Goal: Task Accomplishment & Management: Manage account settings

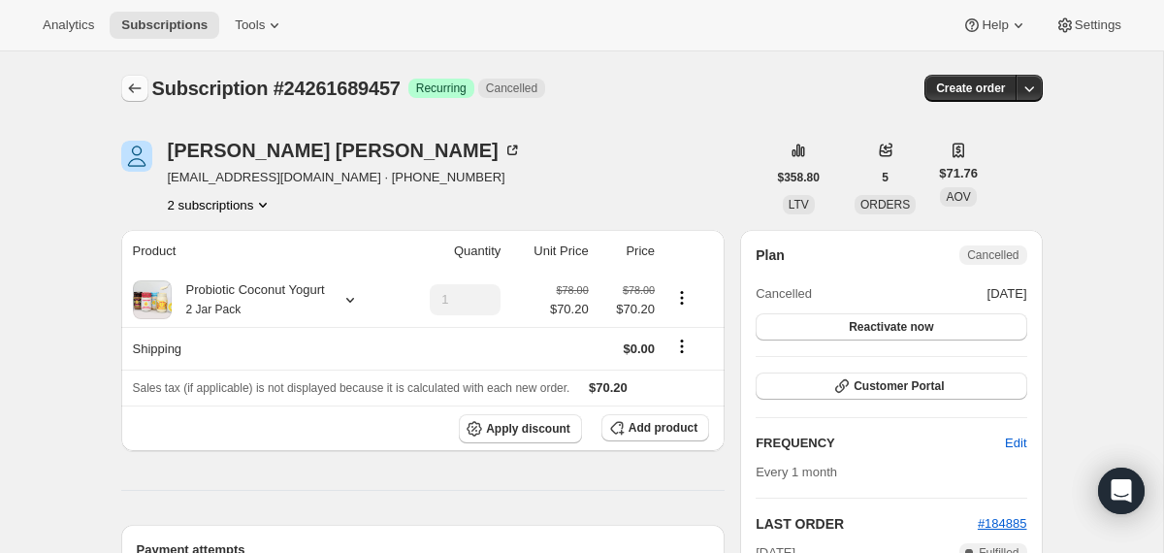
click at [130, 97] on icon "Subscriptions" at bounding box center [134, 88] width 19 height 19
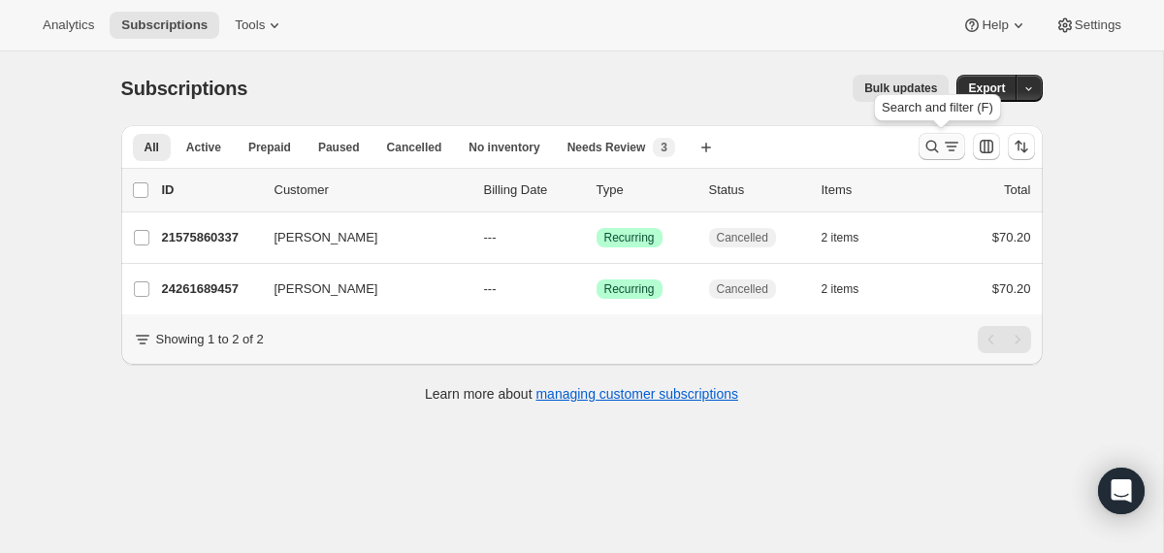
click at [932, 142] on icon "Search and filter results" at bounding box center [932, 147] width 13 height 13
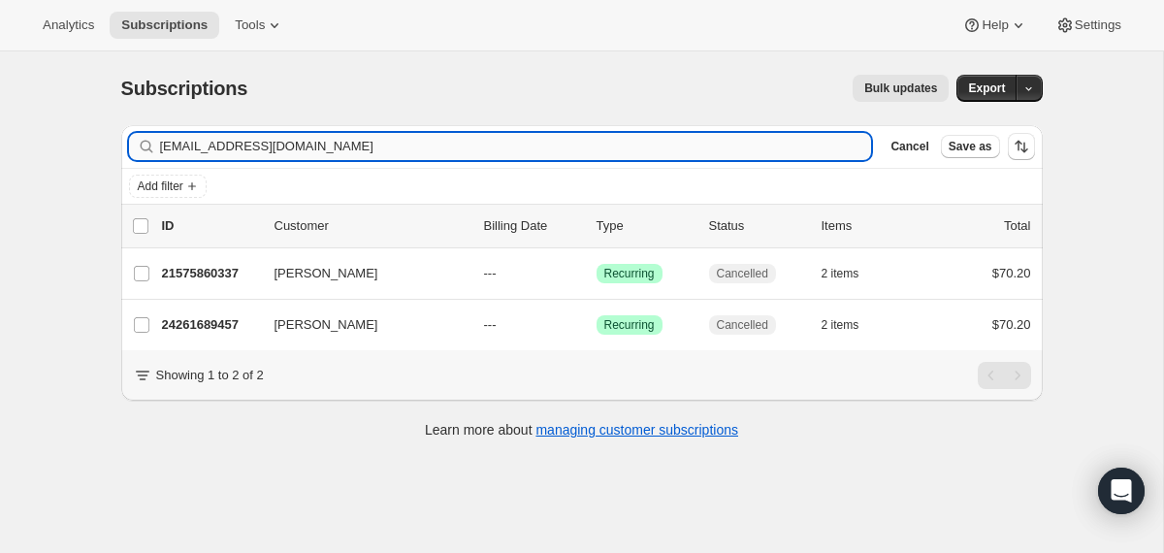
click at [654, 149] on input "[EMAIL_ADDRESS][DOMAIN_NAME]" at bounding box center [516, 146] width 712 height 27
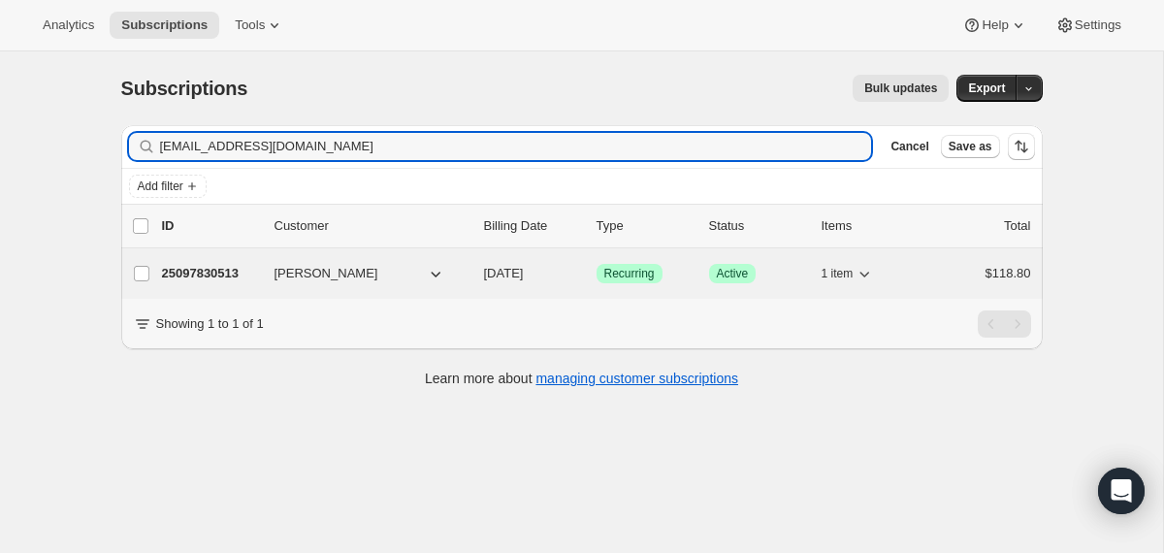
type input "[EMAIL_ADDRESS][DOMAIN_NAME]"
click at [474, 273] on div "25097830513 [PERSON_NAME] [DATE] Success Recurring Success Active 1 item $118.80" at bounding box center [596, 273] width 869 height 27
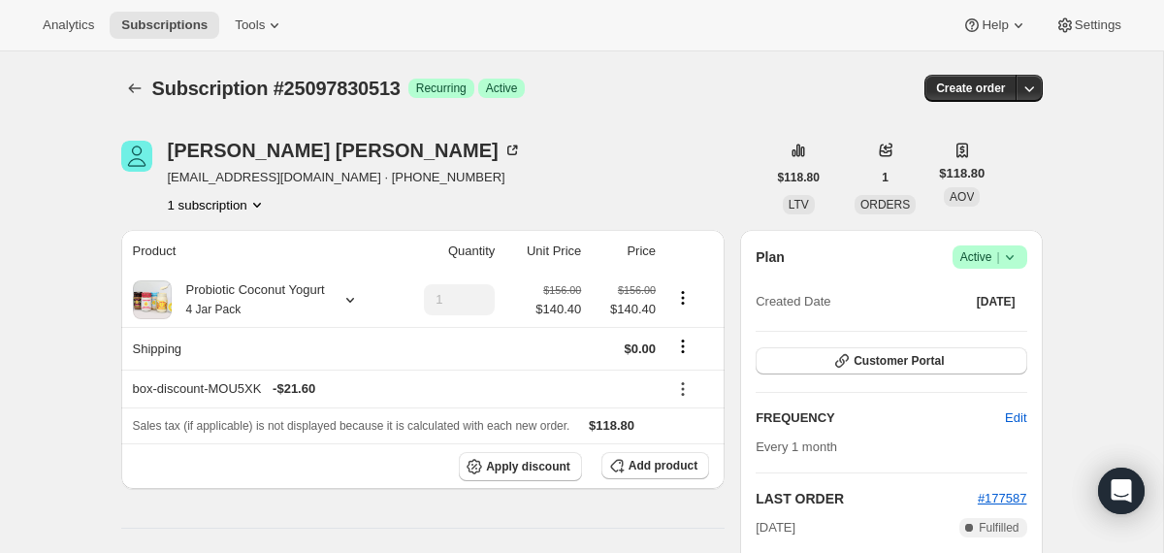
click at [1012, 261] on icon at bounding box center [1009, 256] width 19 height 19
click at [985, 329] on span "Cancel subscription" at bounding box center [983, 328] width 110 height 15
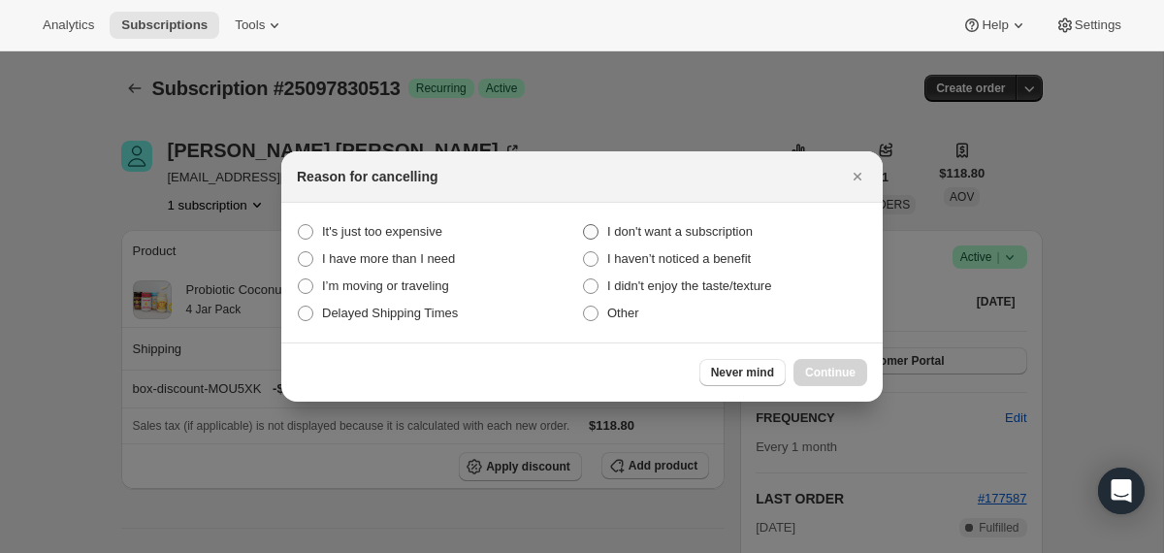
click at [727, 235] on span "I don't want a subscription" at bounding box center [680, 231] width 146 height 15
click at [584, 225] on subscription "I don't want a subscription" at bounding box center [583, 224] width 1 height 1
radio subscription "true"
click at [833, 371] on span "Continue" at bounding box center [830, 373] width 50 height 16
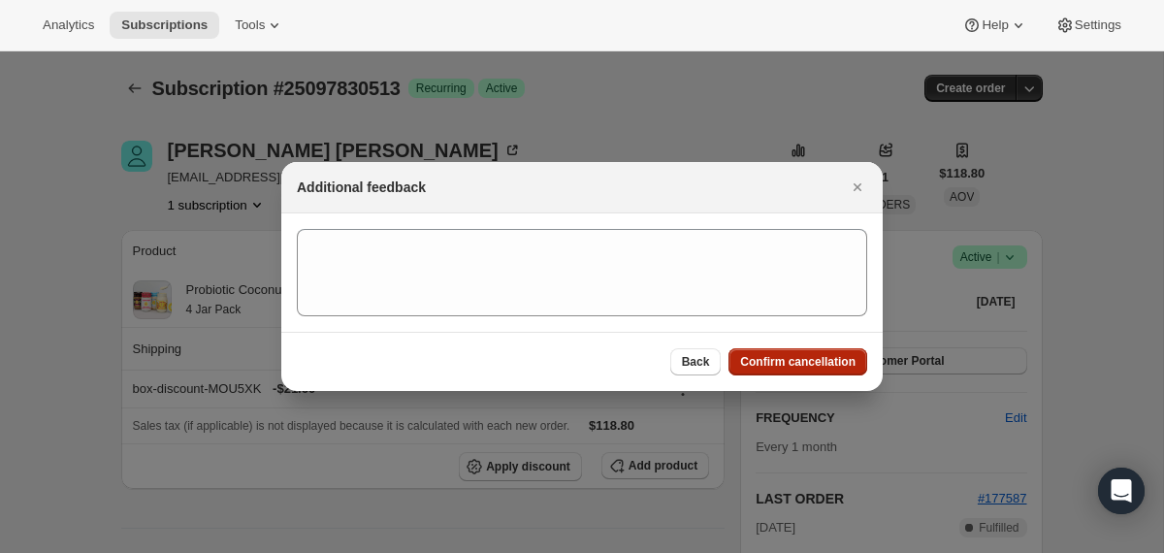
click at [833, 371] on button "Confirm cancellation" at bounding box center [798, 361] width 139 height 27
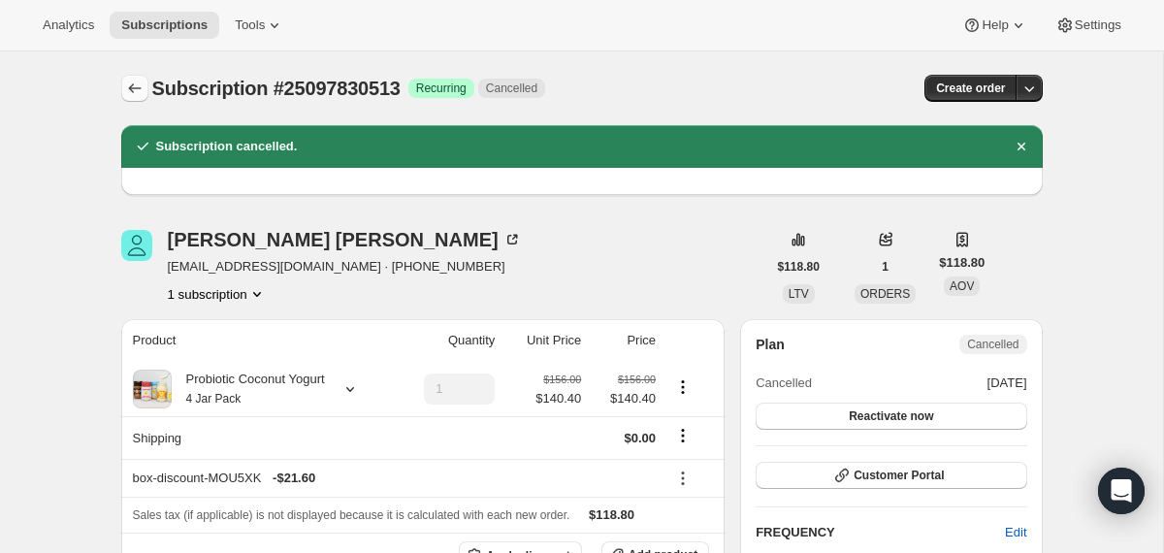
click at [138, 87] on icon "Subscriptions" at bounding box center [134, 88] width 19 height 19
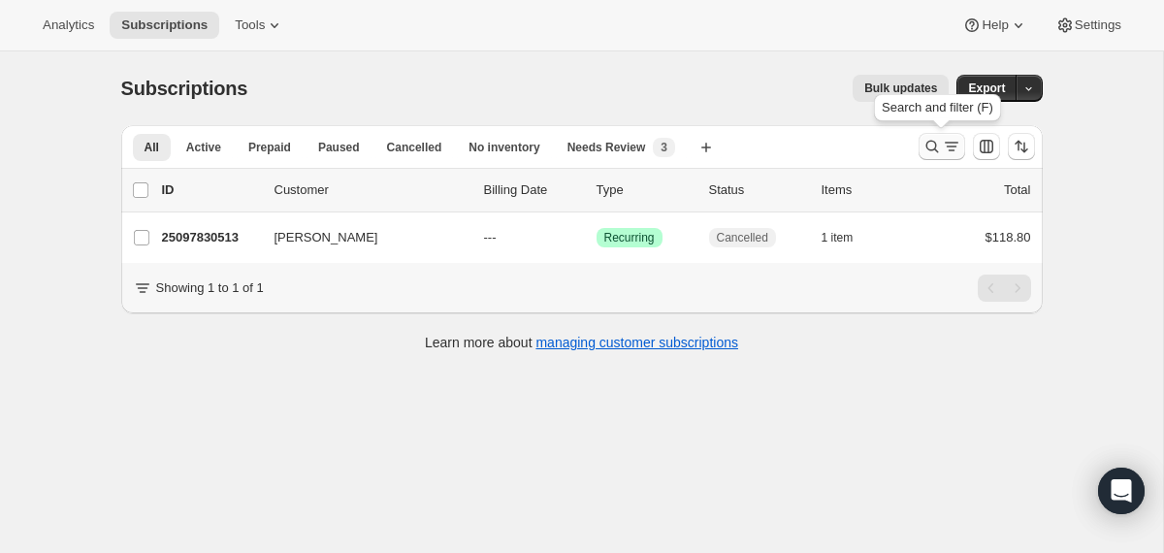
click at [928, 147] on icon "Search and filter results" at bounding box center [932, 146] width 19 height 19
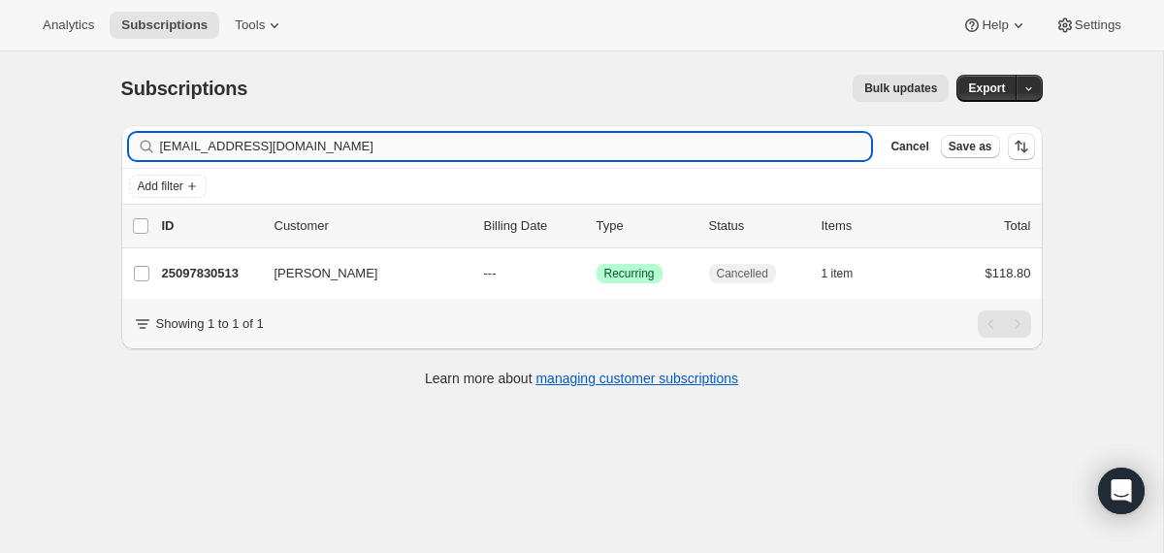
click at [660, 143] on input "[EMAIL_ADDRESS][DOMAIN_NAME]" at bounding box center [516, 146] width 712 height 27
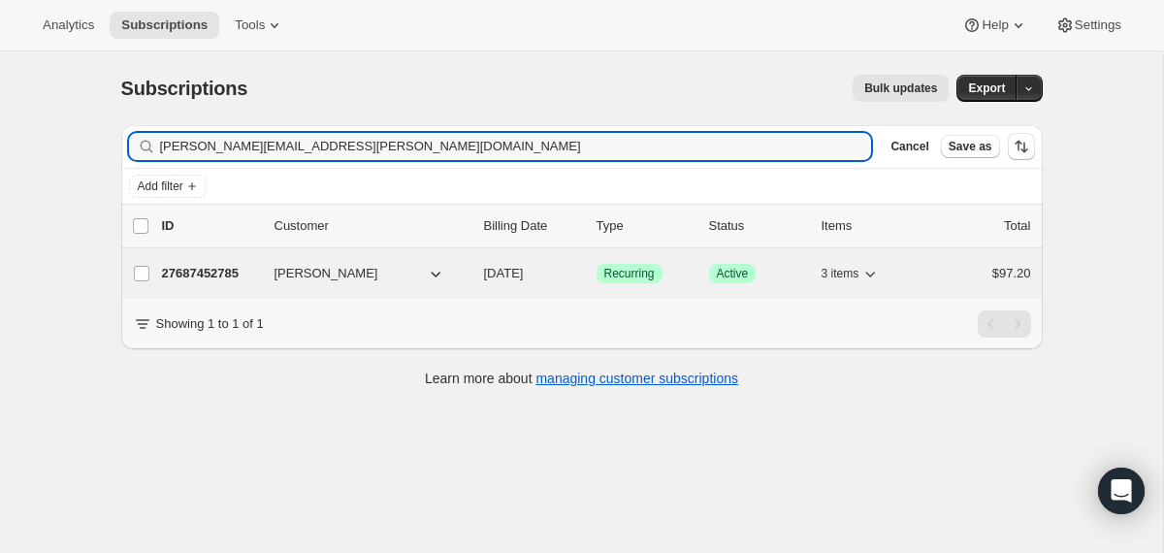
type input "[PERSON_NAME][EMAIL_ADDRESS][PERSON_NAME][DOMAIN_NAME]"
click at [463, 281] on div "[PERSON_NAME]" at bounding box center [372, 273] width 194 height 19
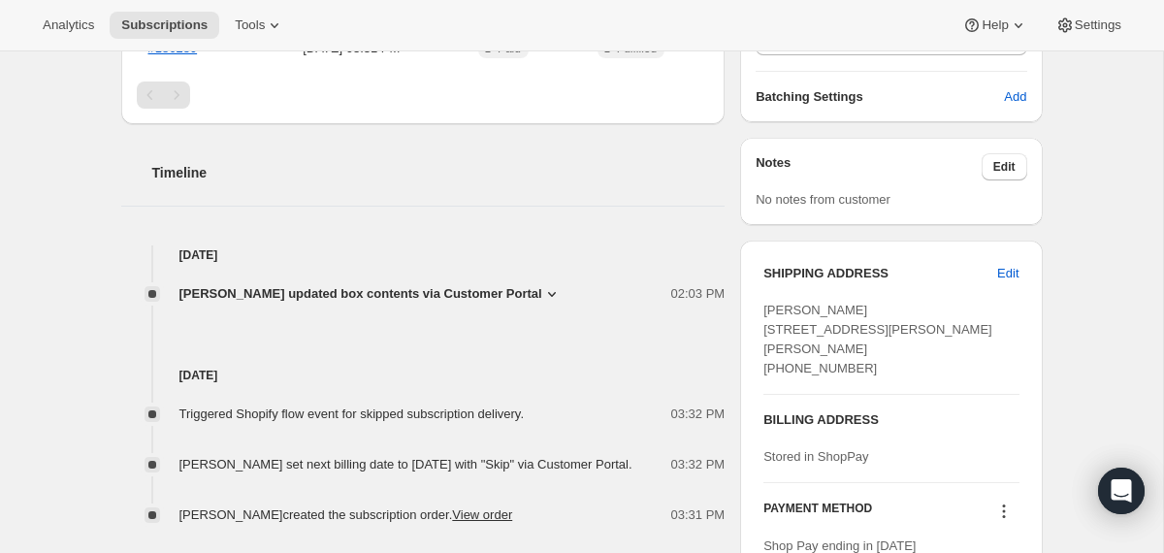
scroll to position [611, 0]
click at [345, 294] on span "[PERSON_NAME] updated box contents via Customer Portal" at bounding box center [361, 291] width 363 height 19
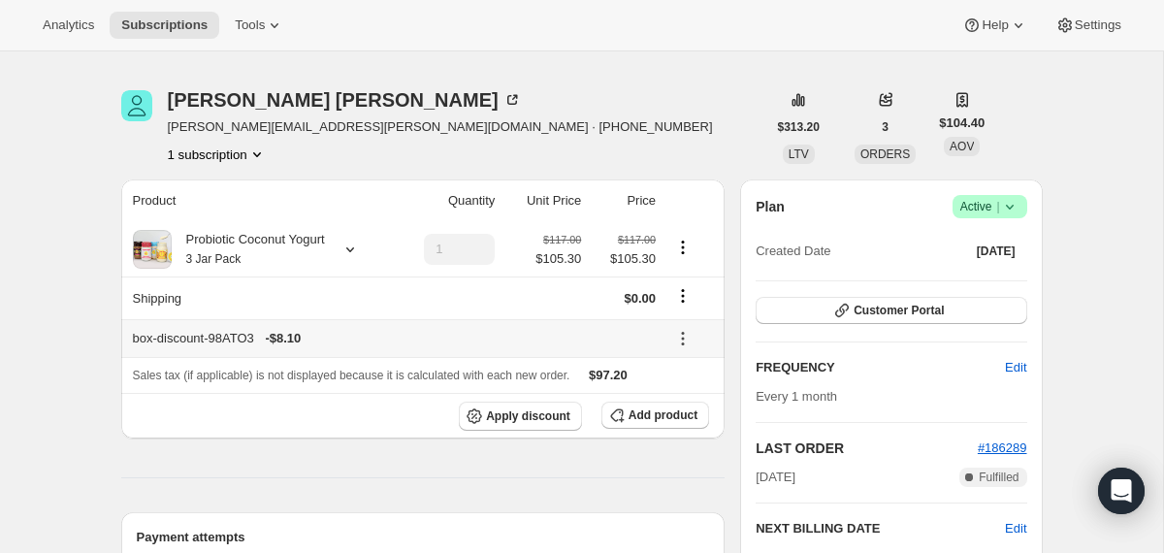
scroll to position [0, 0]
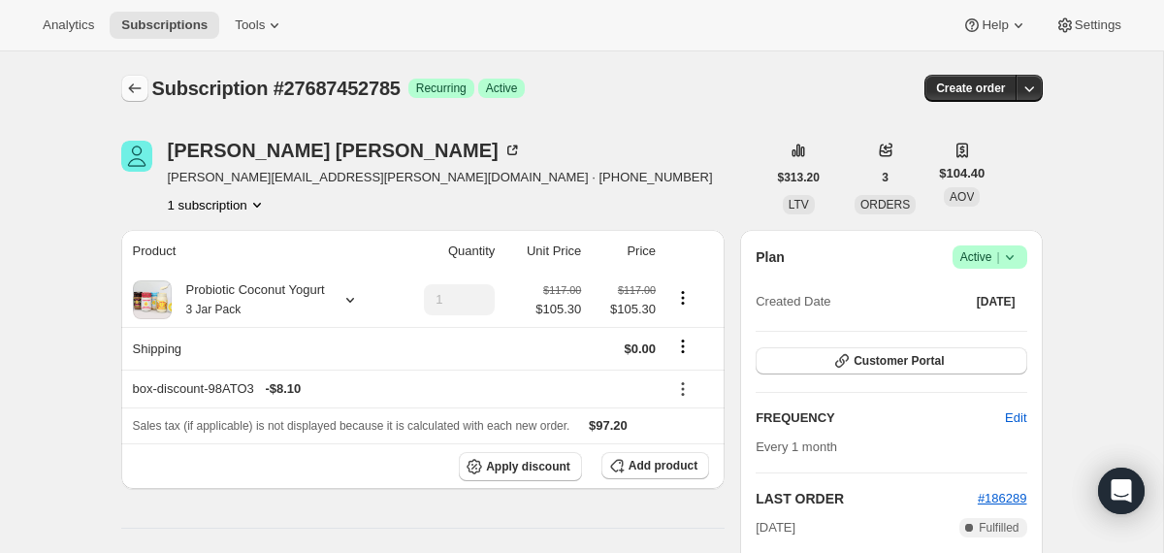
click at [132, 85] on icon "Subscriptions" at bounding box center [134, 88] width 19 height 19
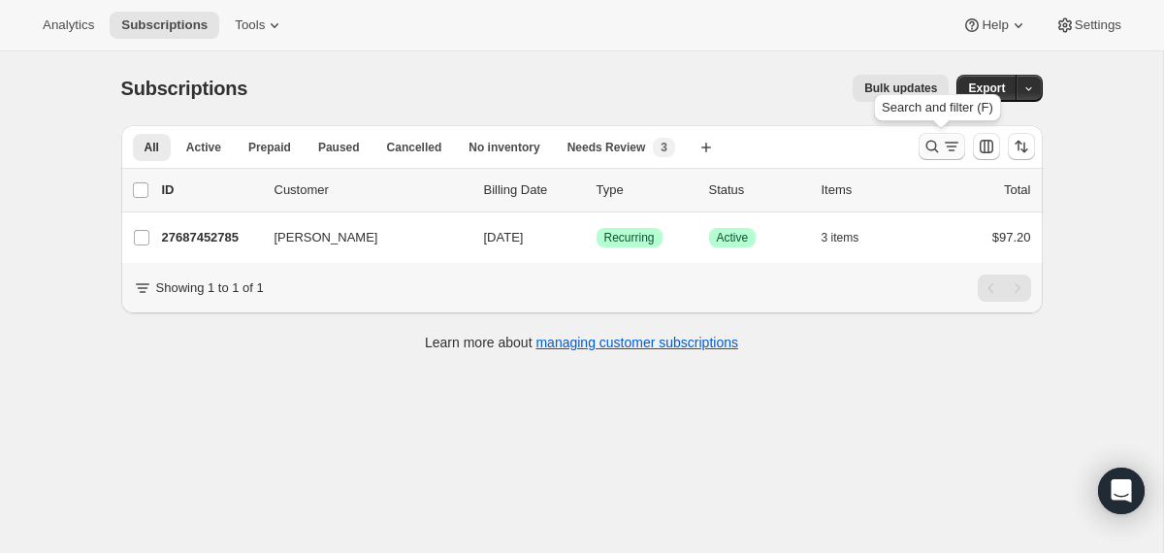
click at [923, 147] on icon "Search and filter results" at bounding box center [932, 146] width 19 height 19
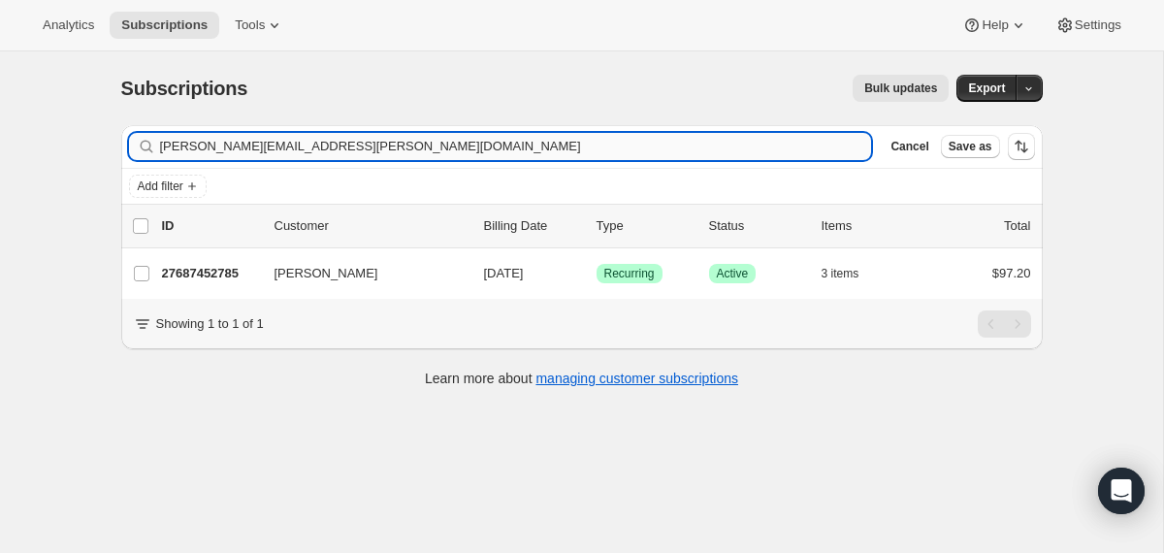
click at [677, 143] on input "[PERSON_NAME][EMAIL_ADDRESS][PERSON_NAME][DOMAIN_NAME]" at bounding box center [516, 146] width 712 height 27
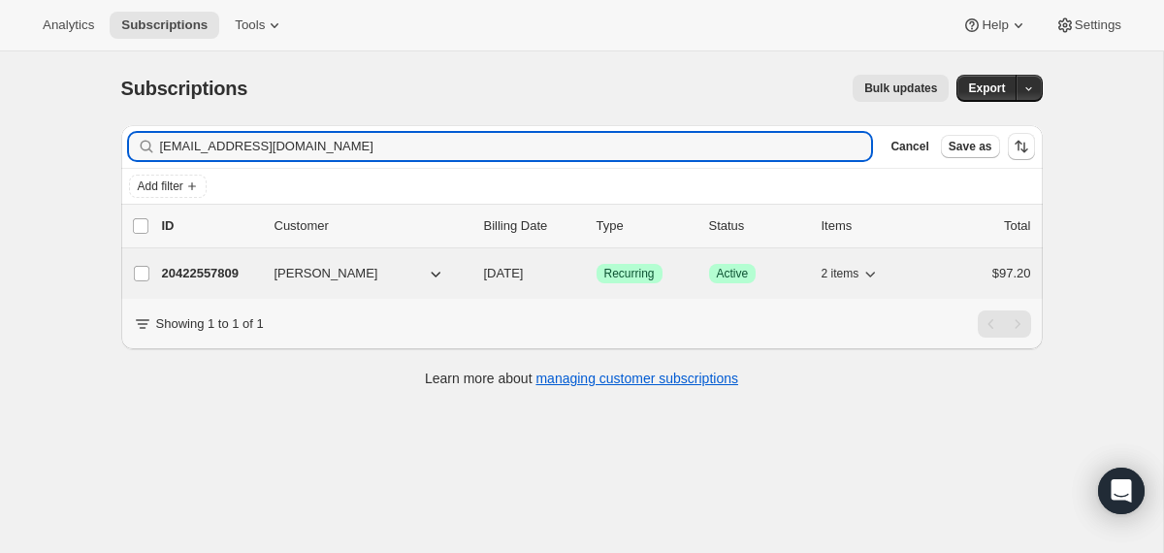
type input "[EMAIL_ADDRESS][DOMAIN_NAME]"
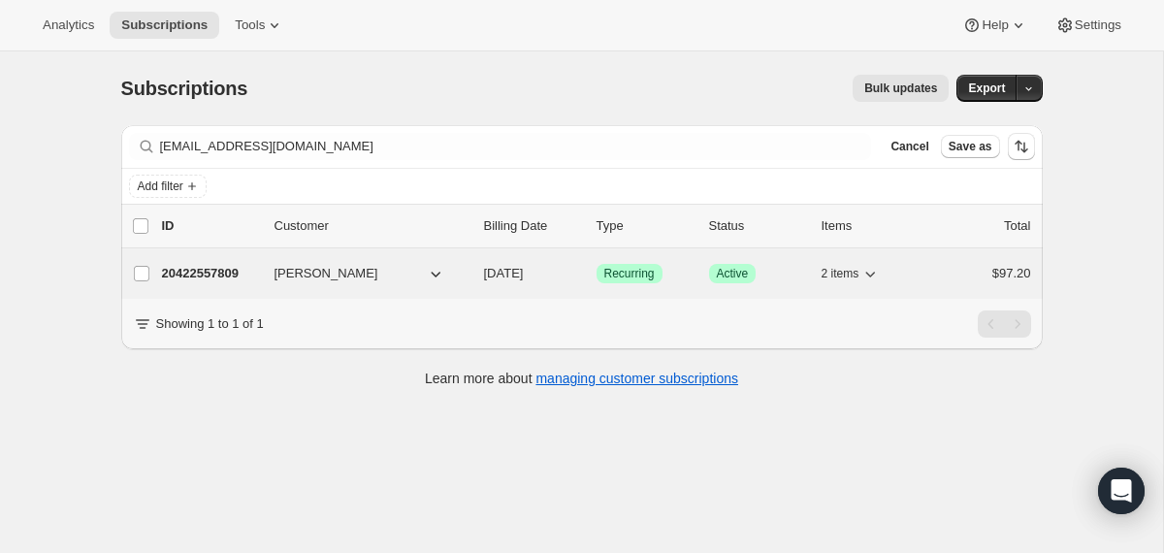
click at [472, 271] on div "20422557809 [PERSON_NAME] [DATE] Success Recurring Success Active 2 items $97.20" at bounding box center [596, 273] width 869 height 27
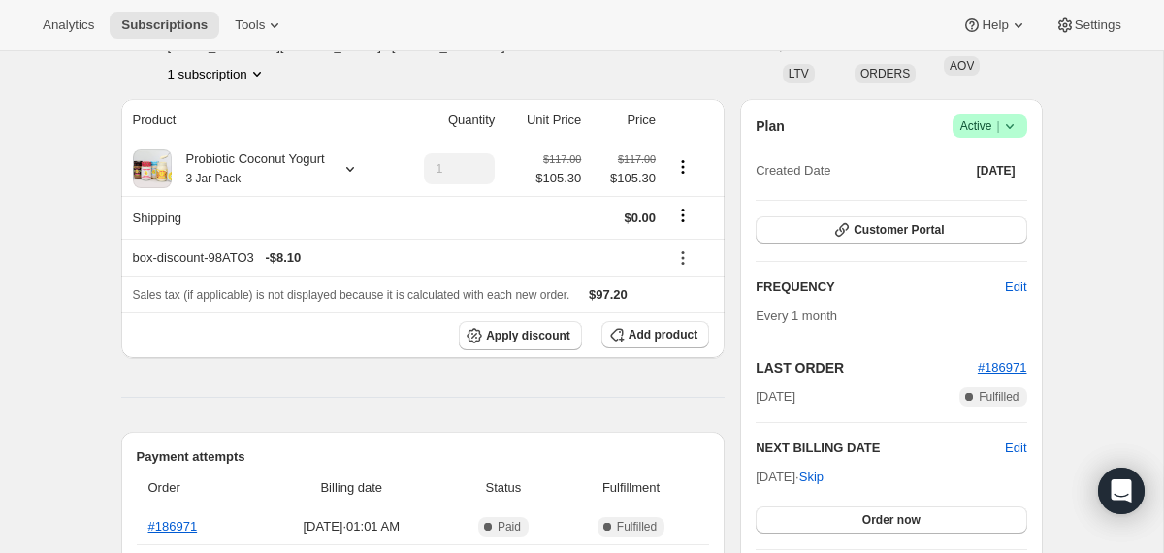
scroll to position [133, 0]
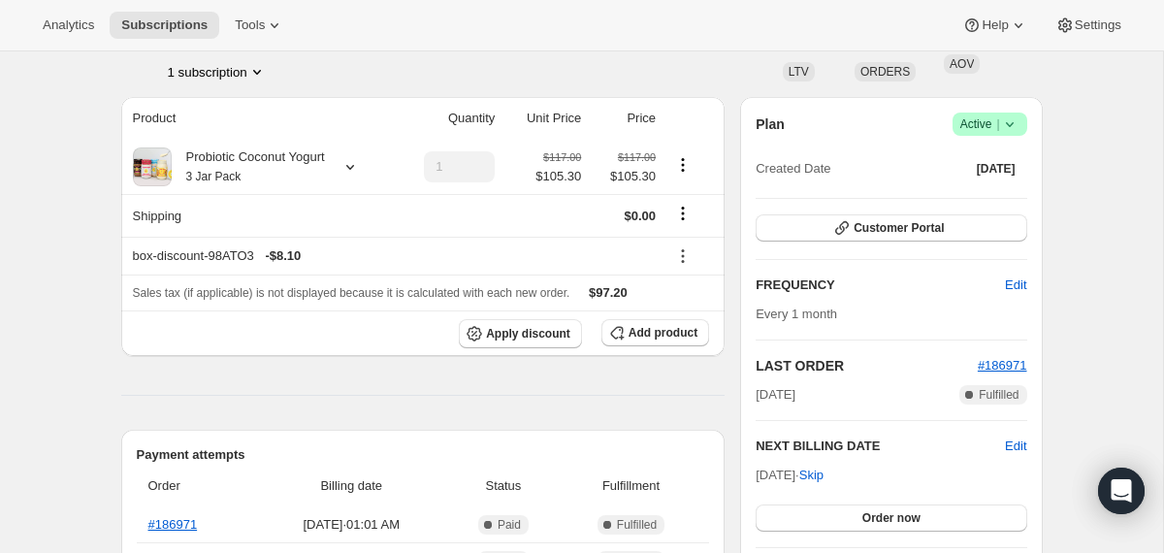
click at [1010, 128] on icon at bounding box center [1009, 123] width 19 height 19
click at [983, 194] on span "Cancel subscription" at bounding box center [983, 195] width 110 height 15
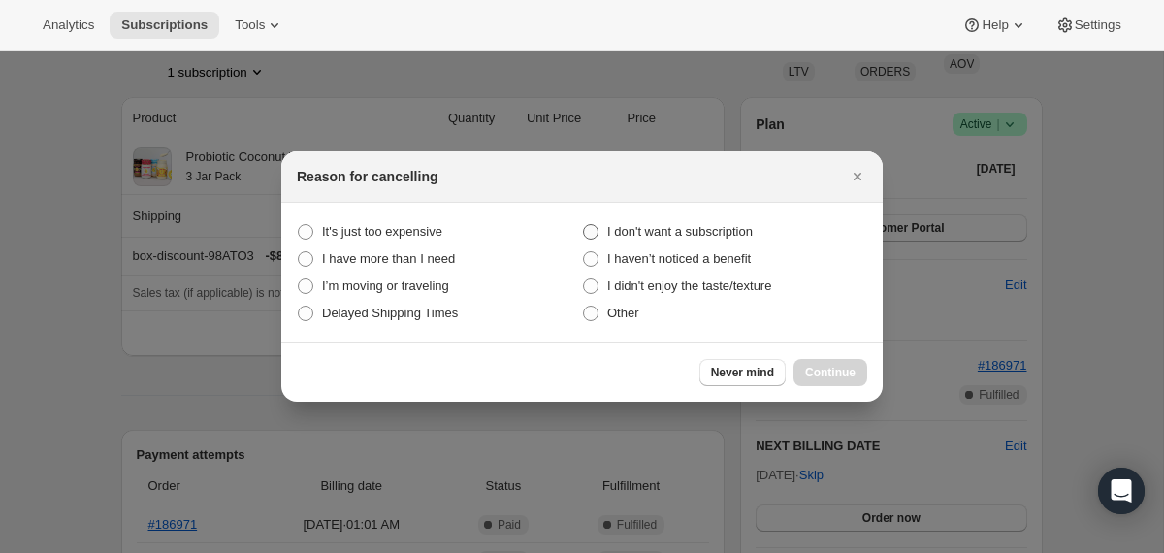
click at [681, 234] on span "I don't want a subscription" at bounding box center [680, 231] width 146 height 15
click at [584, 225] on subscription "I don't want a subscription" at bounding box center [583, 224] width 1 height 1
radio subscription "true"
click at [823, 372] on span "Continue" at bounding box center [830, 373] width 50 height 16
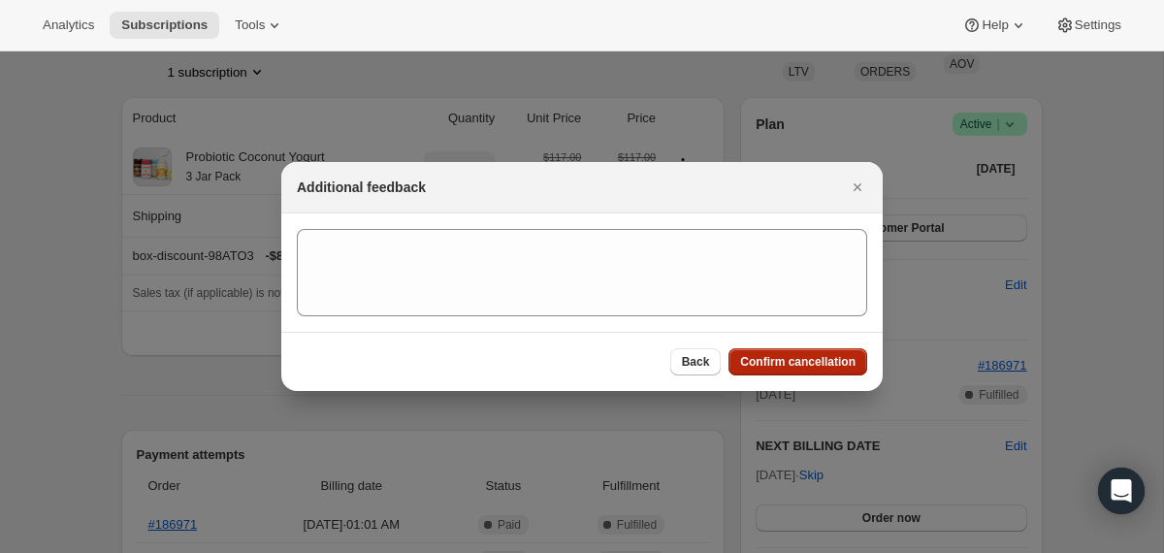
click at [816, 355] on span "Confirm cancellation" at bounding box center [797, 362] width 115 height 16
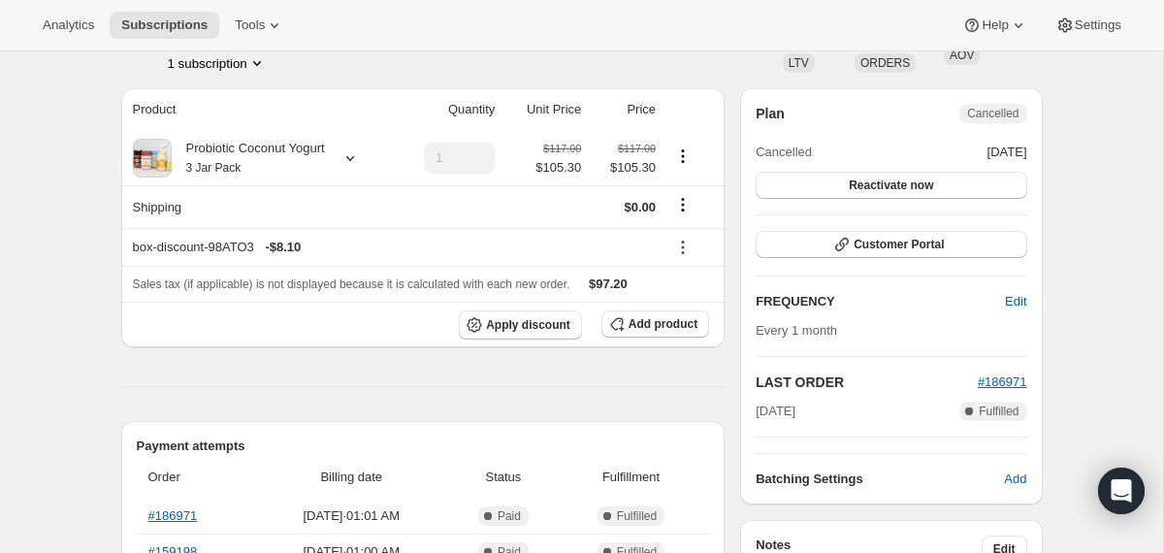
scroll to position [0, 0]
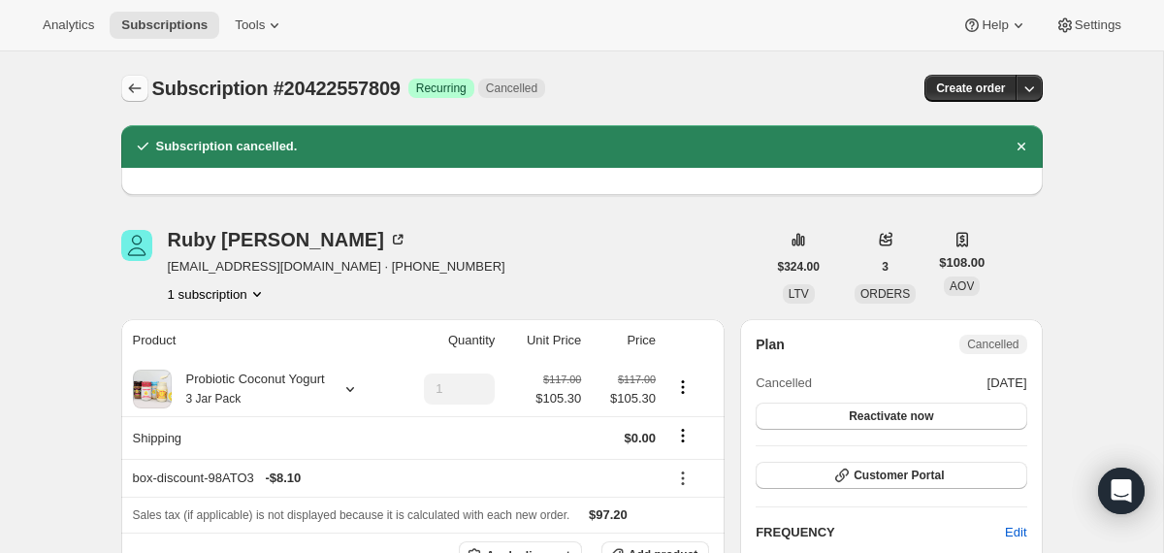
click at [131, 88] on icon "Subscriptions" at bounding box center [134, 88] width 19 height 19
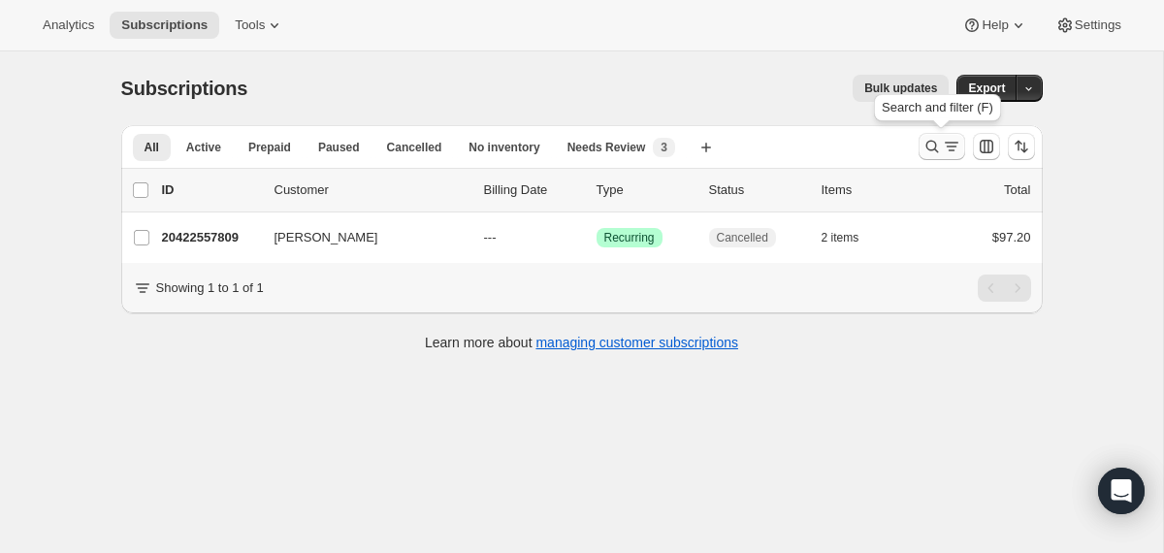
click at [923, 146] on icon "Search and filter results" at bounding box center [932, 146] width 19 height 19
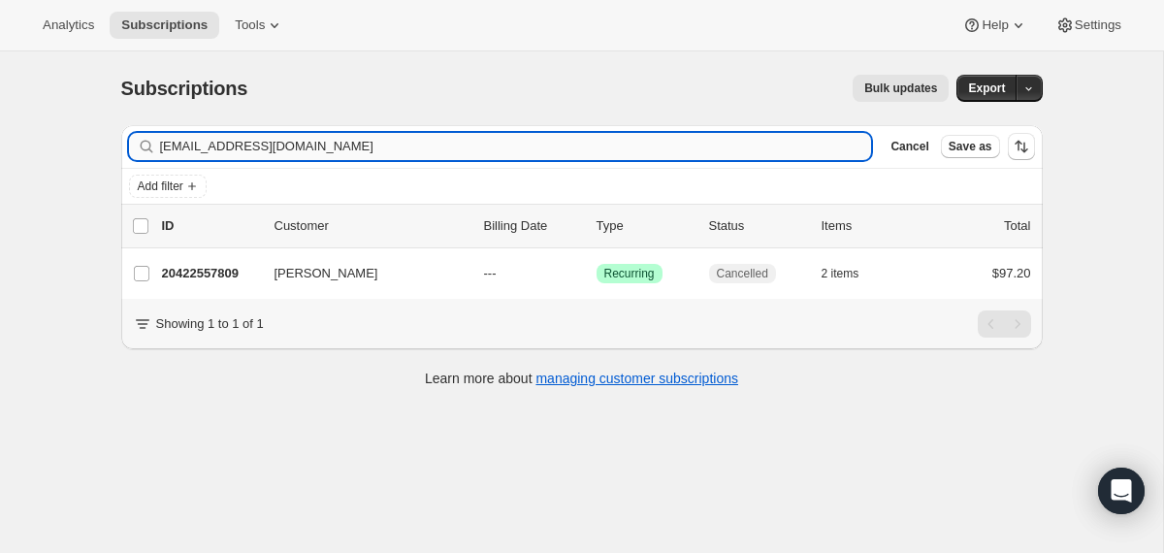
click at [746, 140] on input "[EMAIL_ADDRESS][DOMAIN_NAME]" at bounding box center [516, 146] width 712 height 27
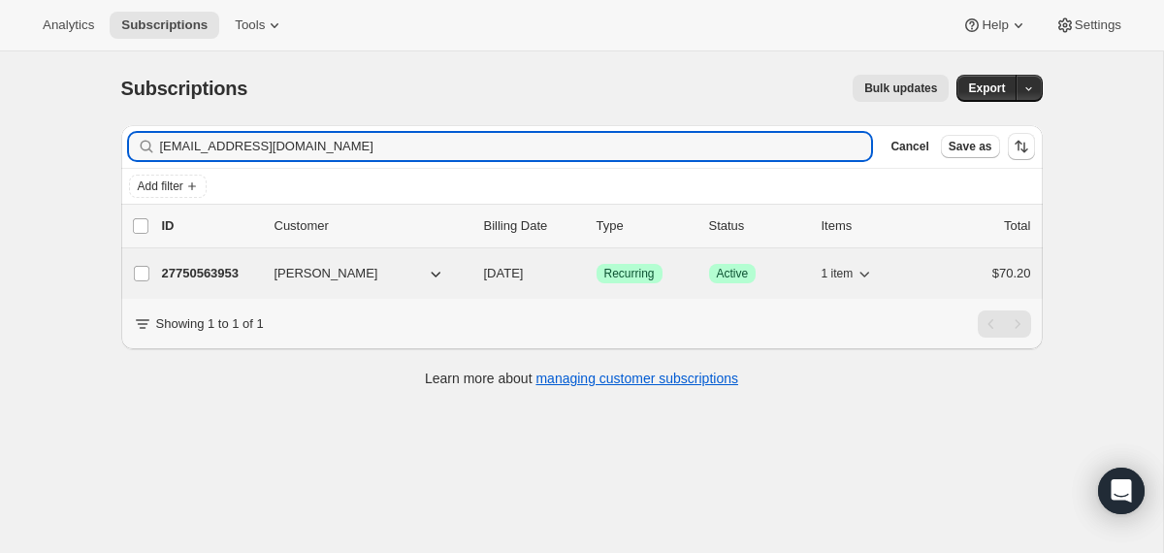
type input "[EMAIL_ADDRESS][DOMAIN_NAME]"
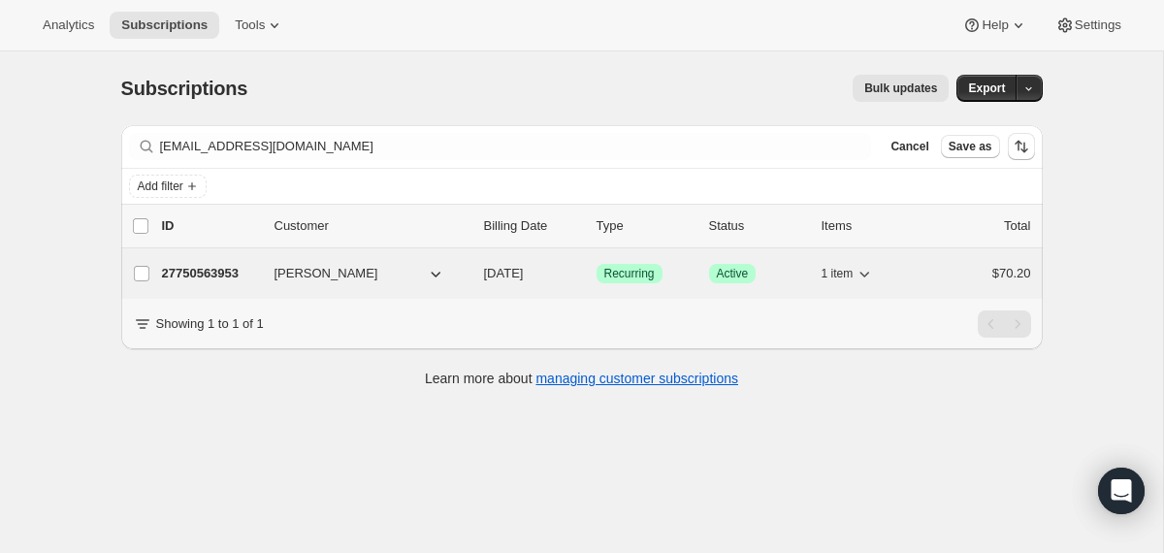
click at [476, 277] on div "27750563953 [PERSON_NAME] [DATE] Success Recurring Success Active 1 item $70.20" at bounding box center [596, 273] width 869 height 27
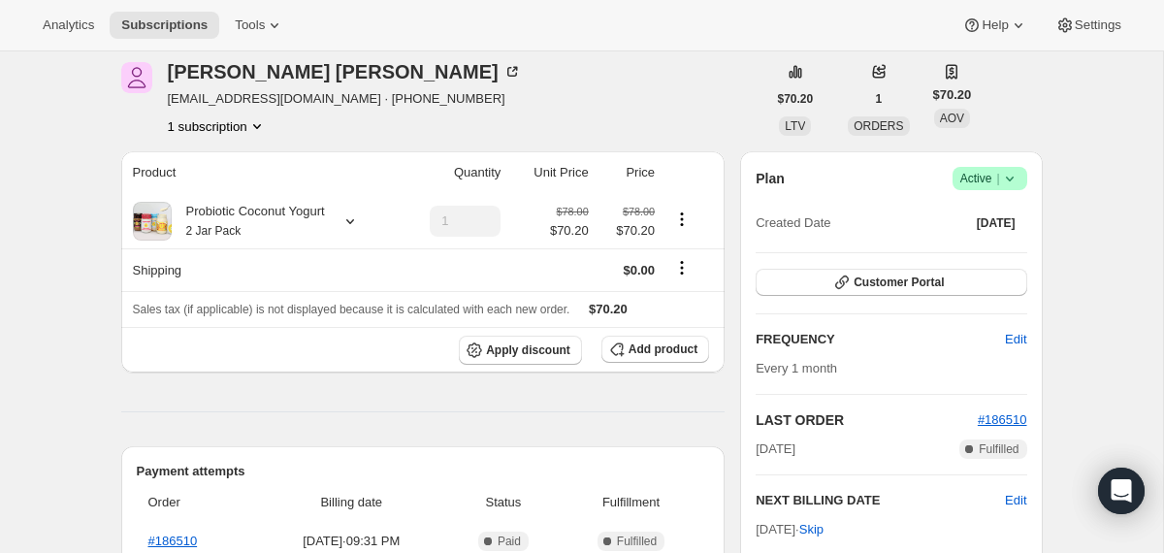
scroll to position [56, 0]
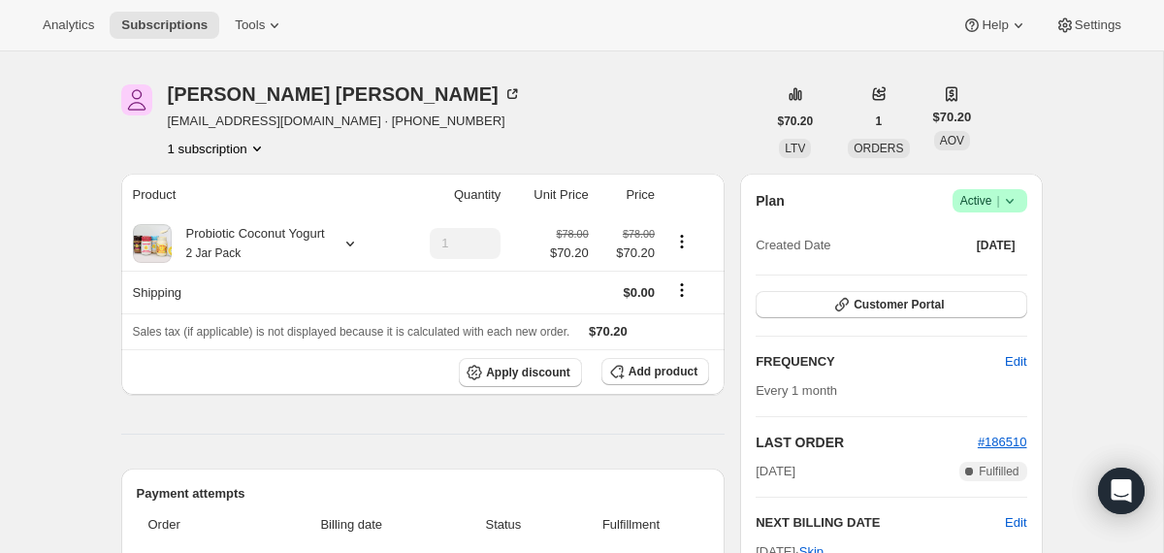
click at [1007, 208] on icon at bounding box center [1009, 200] width 19 height 19
click at [988, 275] on span "Cancel subscription" at bounding box center [983, 272] width 110 height 15
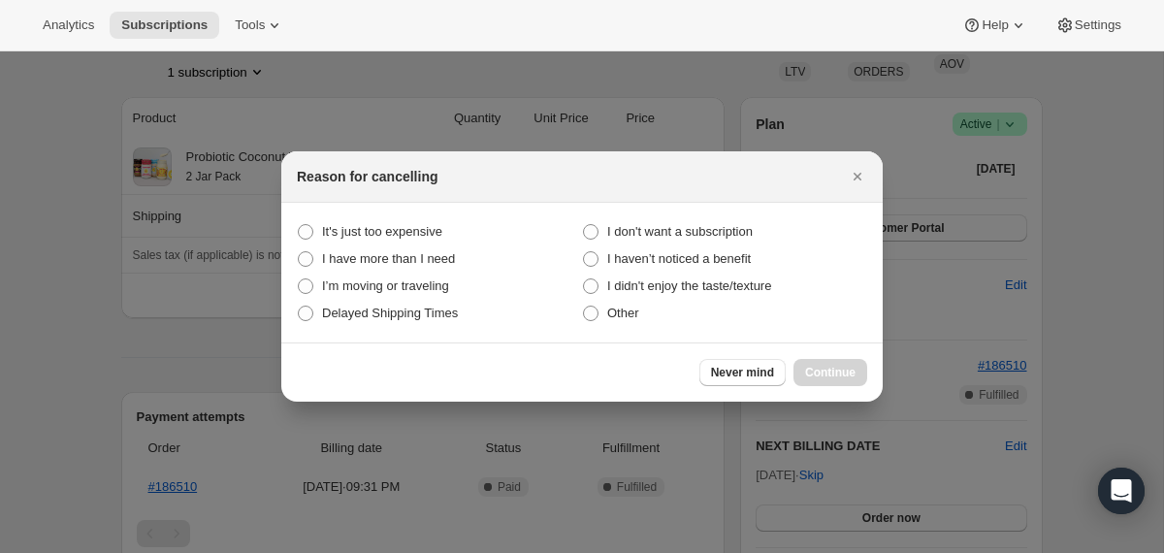
scroll to position [0, 0]
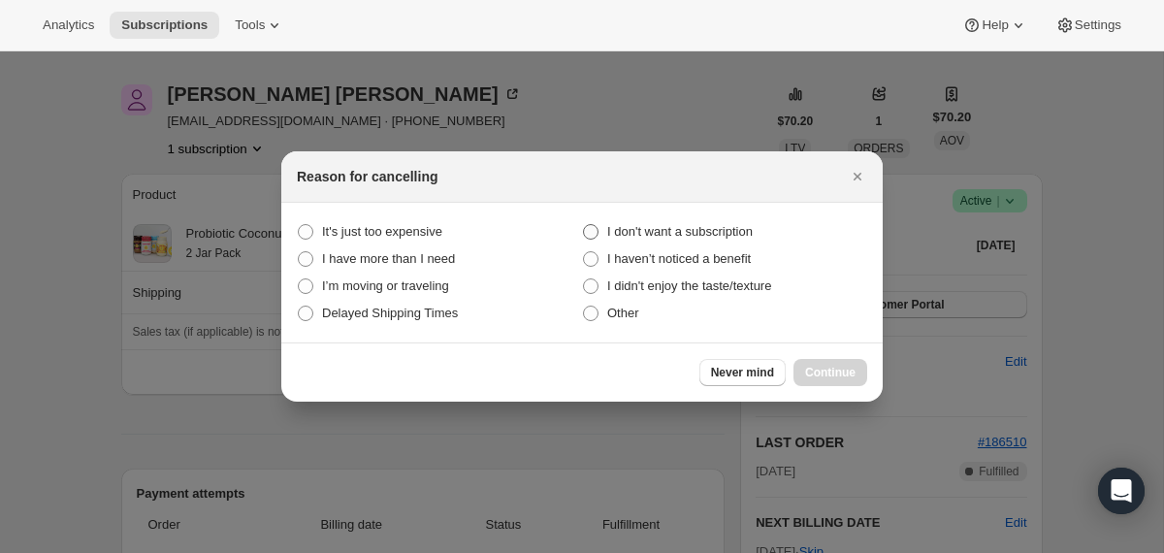
click at [749, 234] on span "I don't want a subscription" at bounding box center [680, 231] width 146 height 15
click at [584, 225] on subscription "I don't want a subscription" at bounding box center [583, 224] width 1 height 1
radio subscription "true"
click at [813, 373] on span "Continue" at bounding box center [830, 373] width 50 height 16
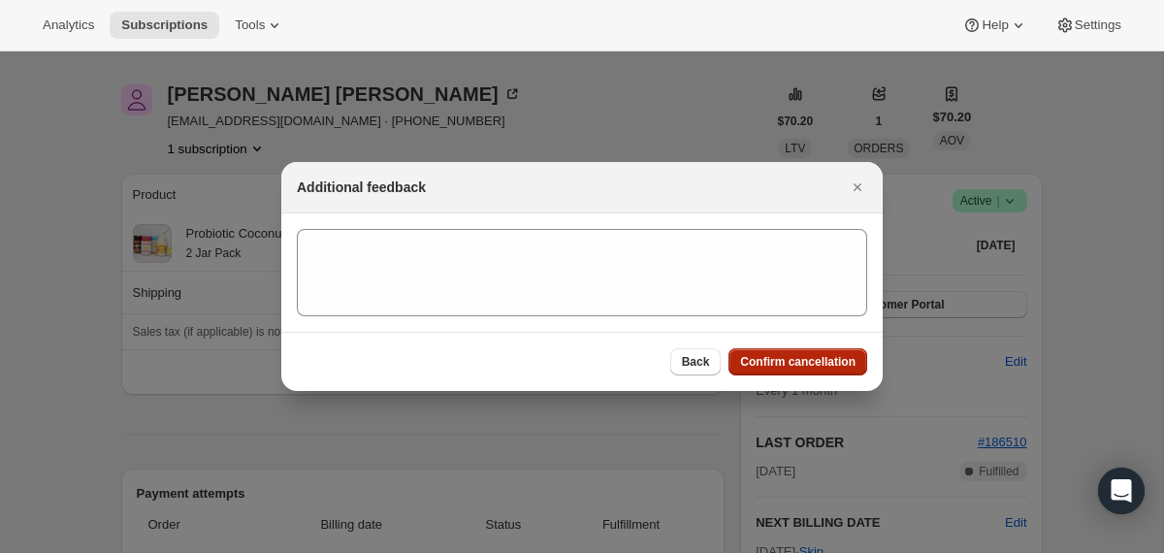
click at [813, 373] on button "Confirm cancellation" at bounding box center [798, 361] width 139 height 27
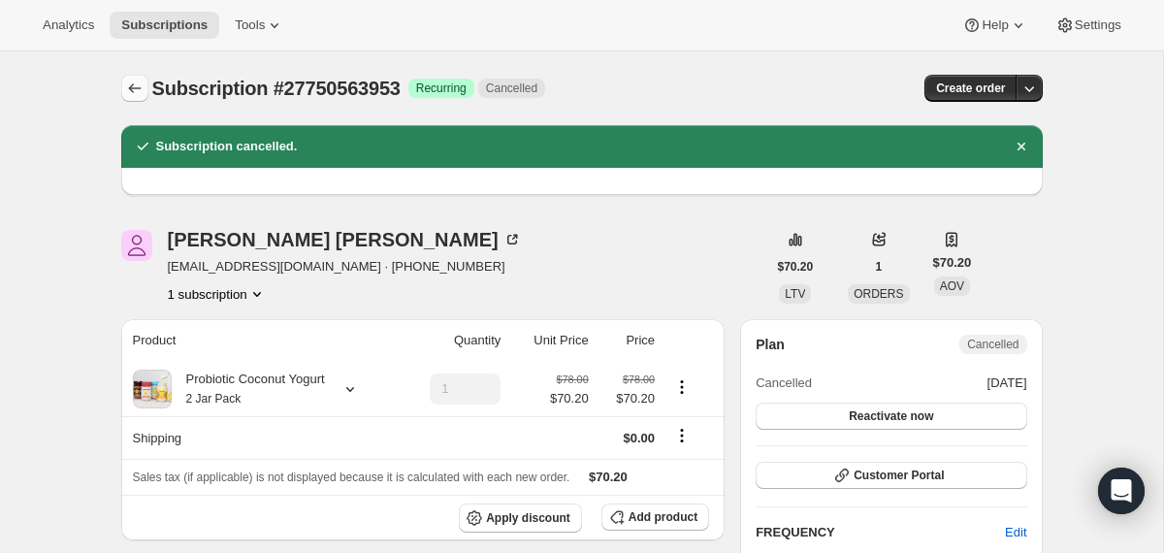
click at [134, 87] on icon "Subscriptions" at bounding box center [134, 88] width 19 height 19
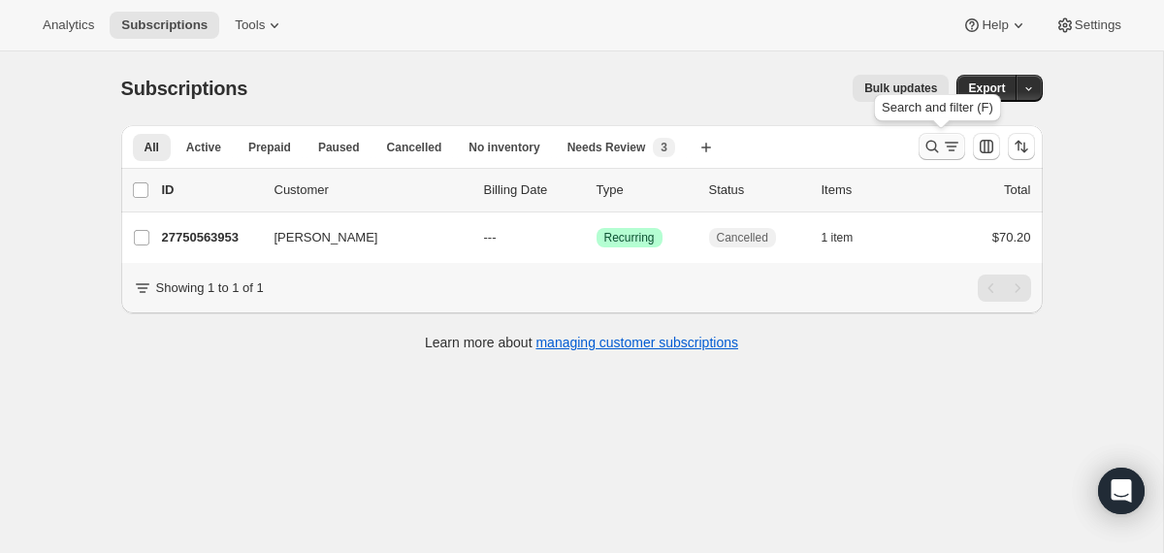
click at [930, 146] on icon "Search and filter results" at bounding box center [932, 146] width 19 height 19
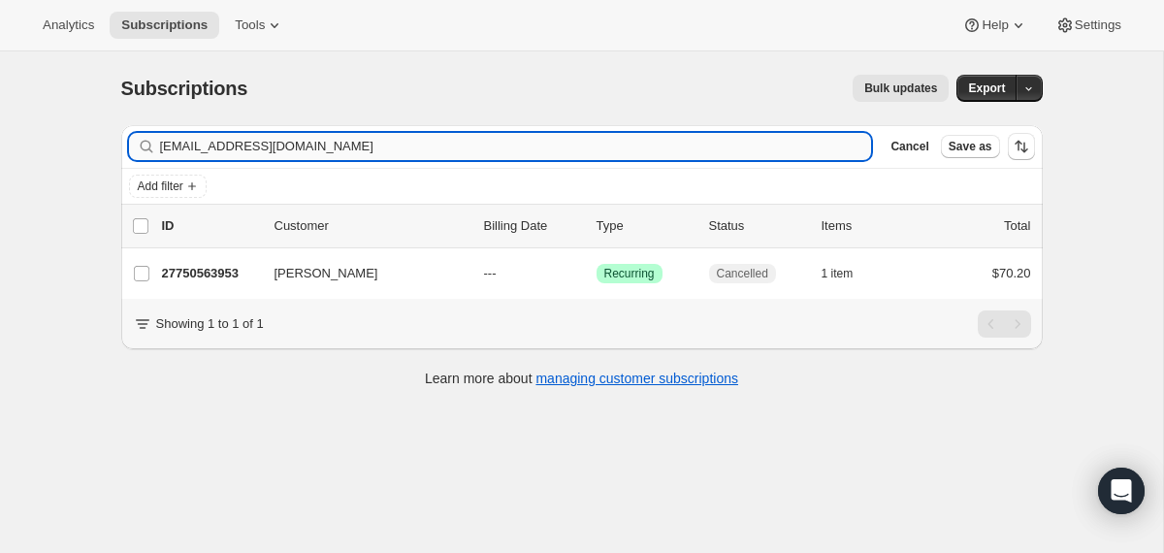
click at [648, 147] on input "[EMAIL_ADDRESS][DOMAIN_NAME]" at bounding box center [516, 146] width 712 height 27
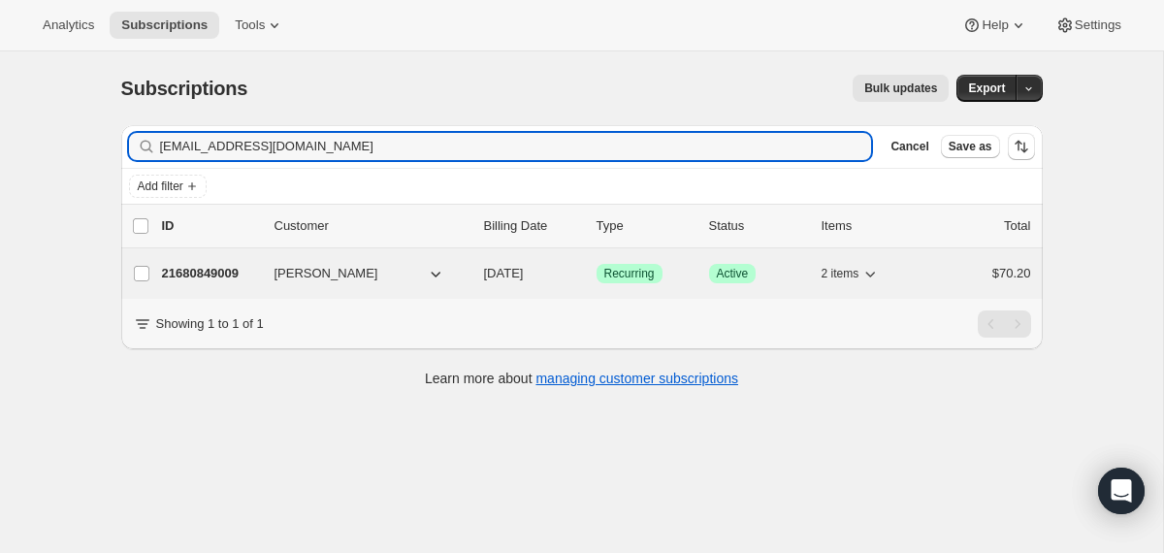
type input "[EMAIL_ADDRESS][DOMAIN_NAME]"
click at [479, 271] on div "21680849009 [PERSON_NAME] [DATE] Success Recurring Success Active 2 items $70.20" at bounding box center [596, 273] width 869 height 27
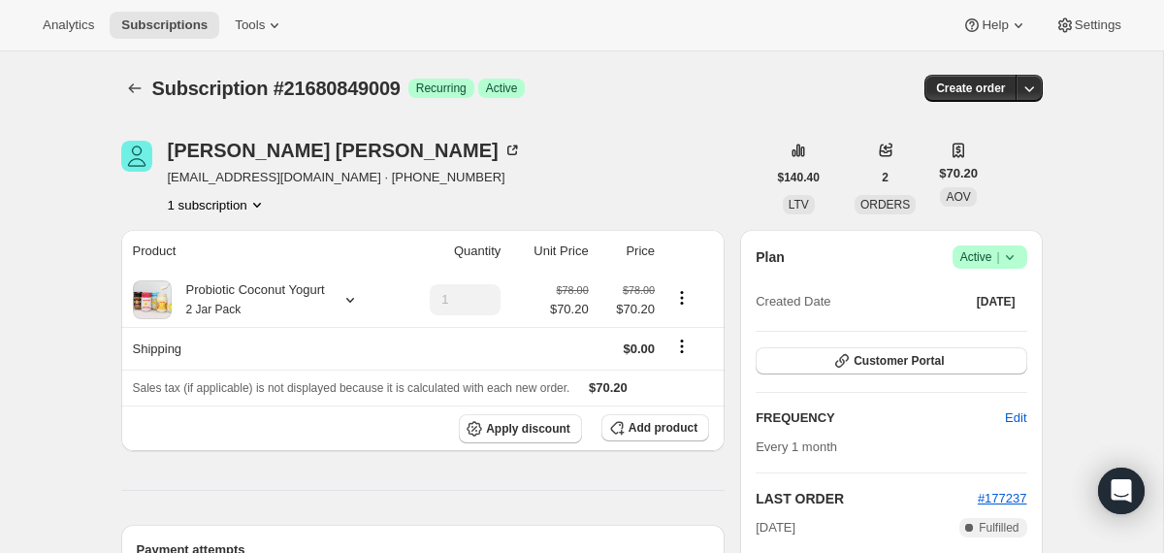
click at [1009, 253] on icon at bounding box center [1009, 256] width 19 height 19
click at [970, 328] on span "Cancel subscription" at bounding box center [983, 328] width 110 height 15
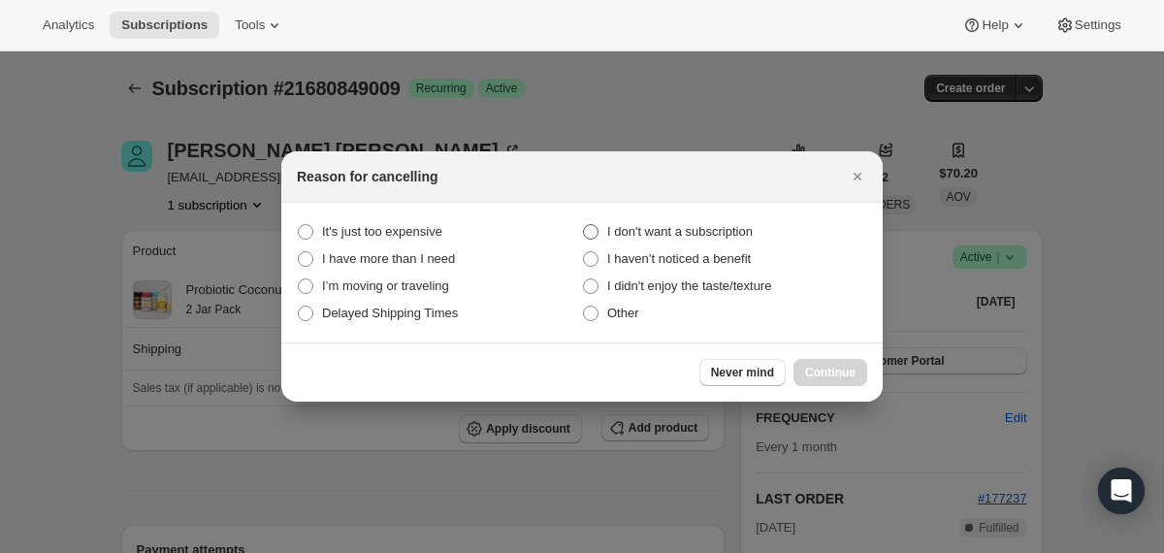
click at [732, 238] on span "I don't want a subscription" at bounding box center [680, 231] width 146 height 15
click at [584, 225] on subscription "I don't want a subscription" at bounding box center [583, 224] width 1 height 1
radio subscription "true"
click at [821, 359] on button "Continue" at bounding box center [831, 372] width 74 height 27
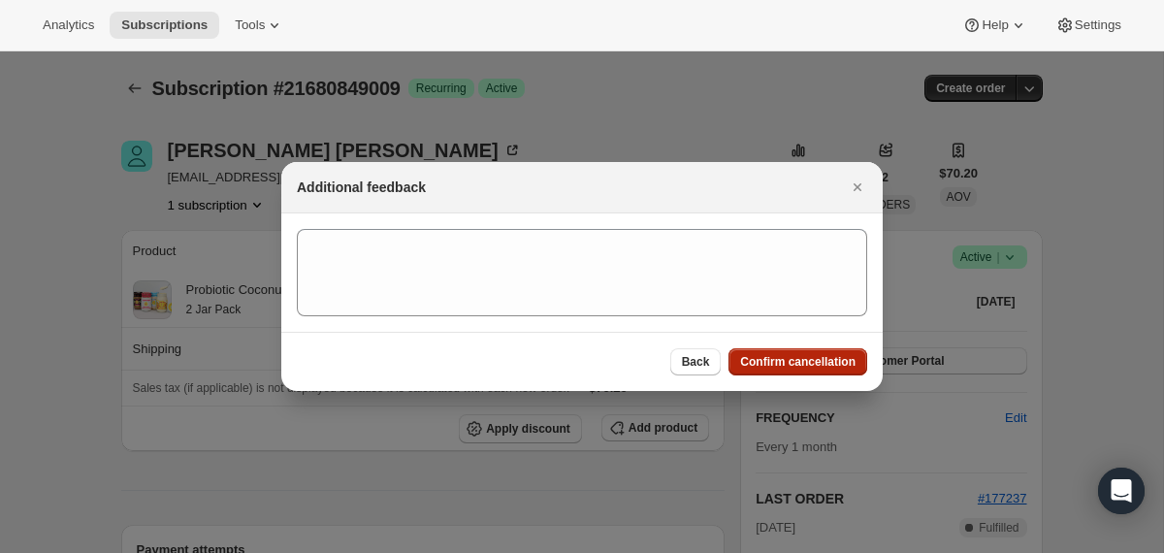
click at [820, 358] on span "Confirm cancellation" at bounding box center [797, 362] width 115 height 16
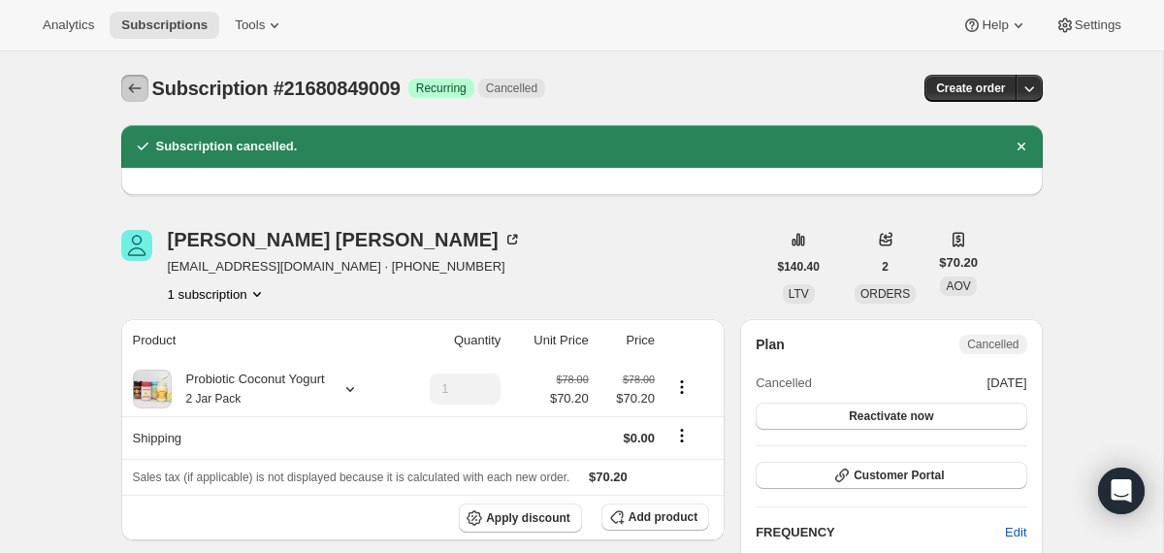
click at [127, 86] on icon "Subscriptions" at bounding box center [134, 88] width 19 height 19
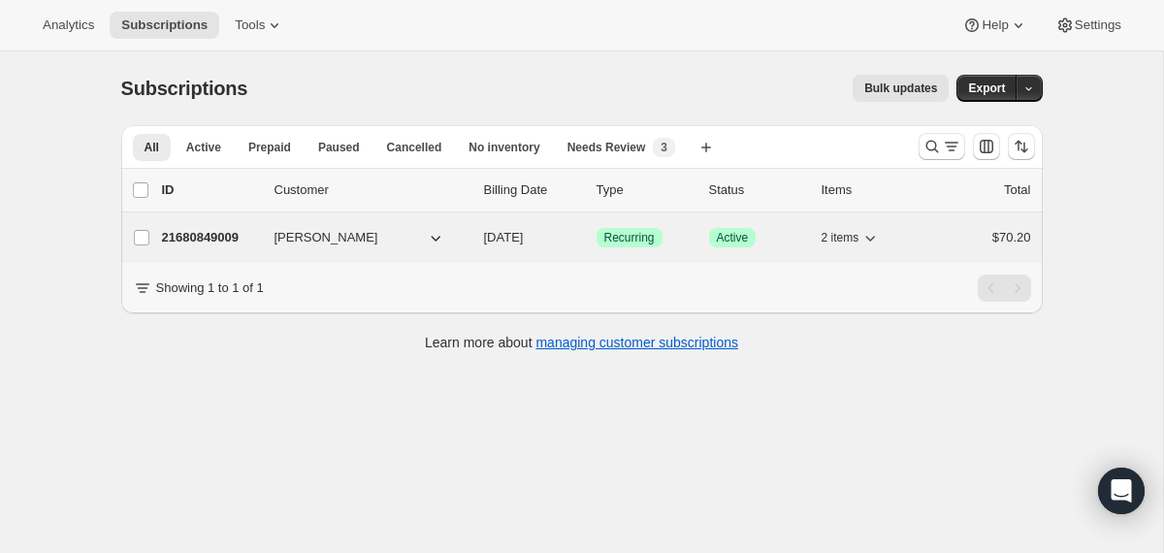
click at [482, 238] on div "21680849009 [PERSON_NAME] [DATE] Success Recurring Success Active 2 items $70.20" at bounding box center [596, 237] width 869 height 27
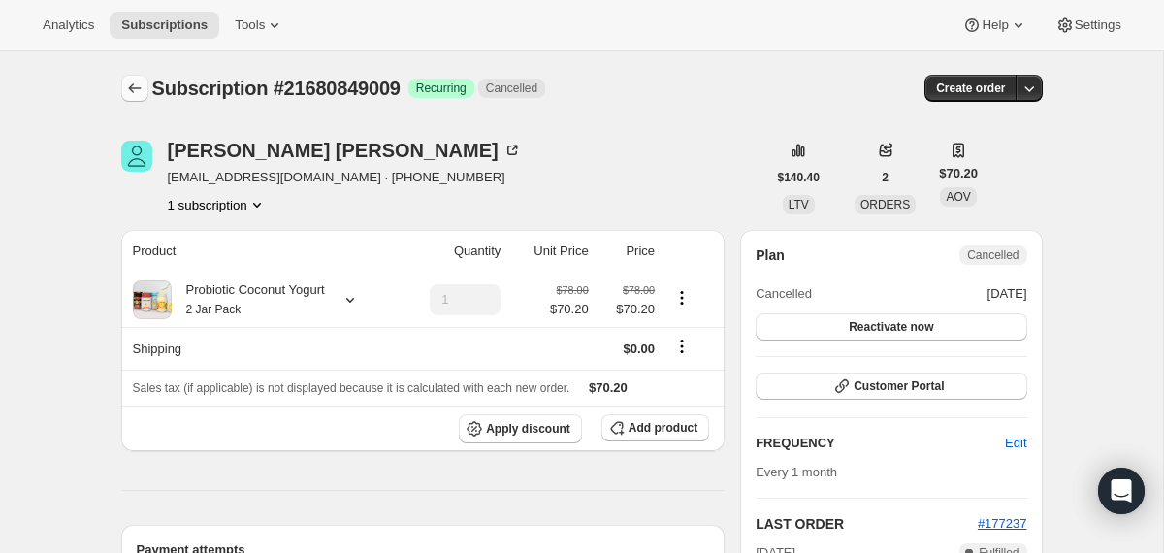
click at [134, 90] on icon "Subscriptions" at bounding box center [134, 88] width 19 height 19
